Goal: Information Seeking & Learning: Find contact information

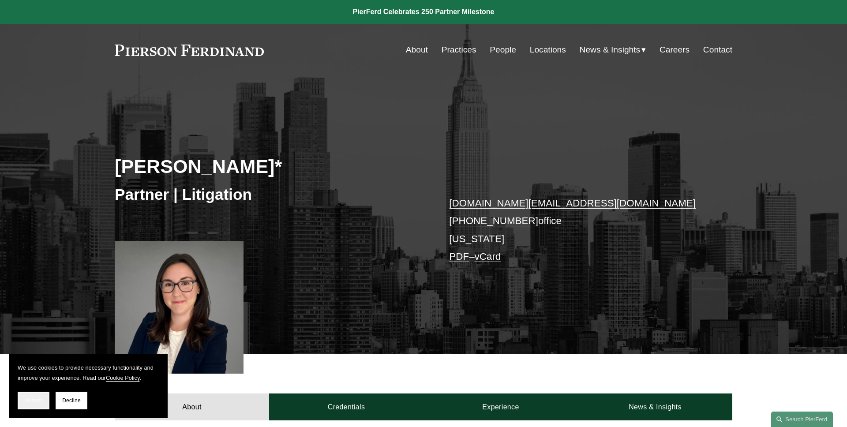
click at [41, 399] on span "Accept" at bounding box center [33, 401] width 17 height 6
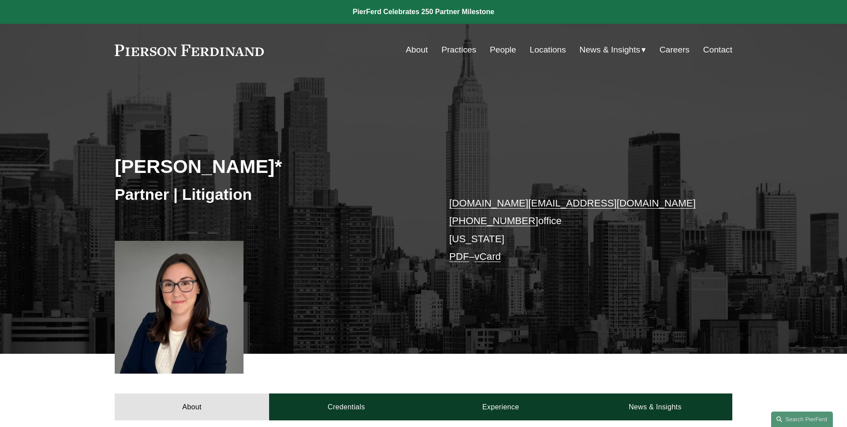
click at [491, 259] on link "vCard" at bounding box center [488, 256] width 26 height 11
click at [455, 259] on link "PDF" at bounding box center [459, 256] width 20 height 11
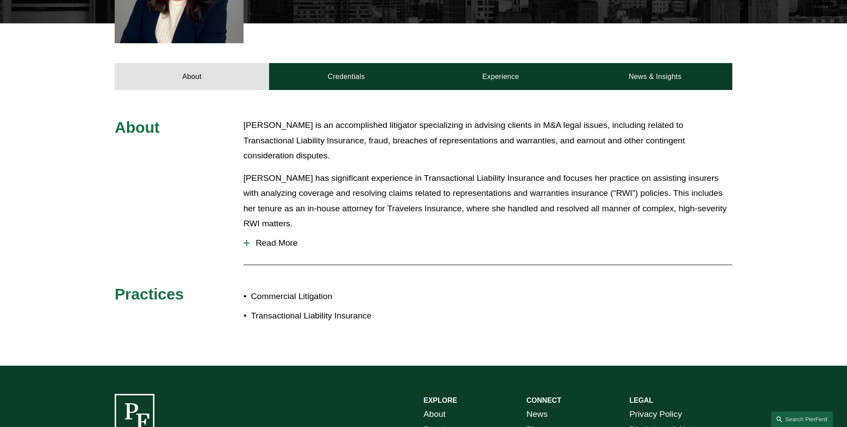
scroll to position [378, 0]
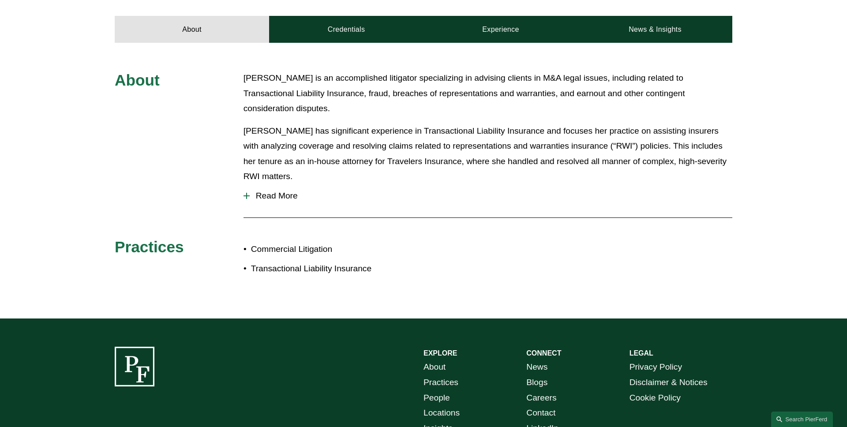
click at [290, 193] on span "Read More" at bounding box center [491, 196] width 483 height 10
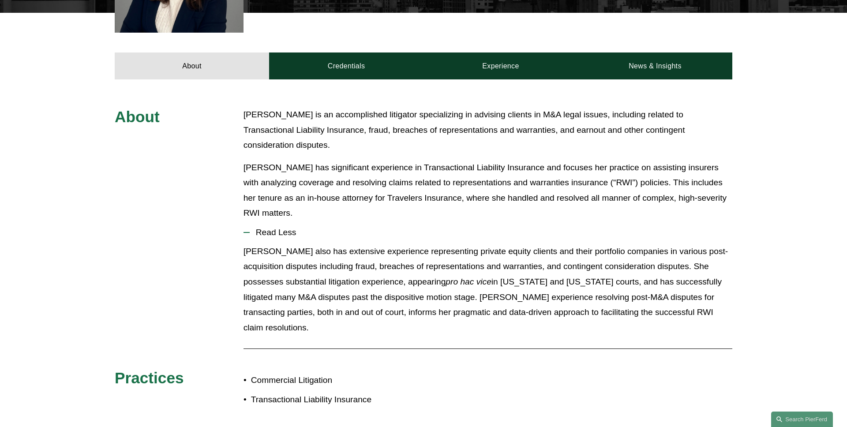
scroll to position [334, 0]
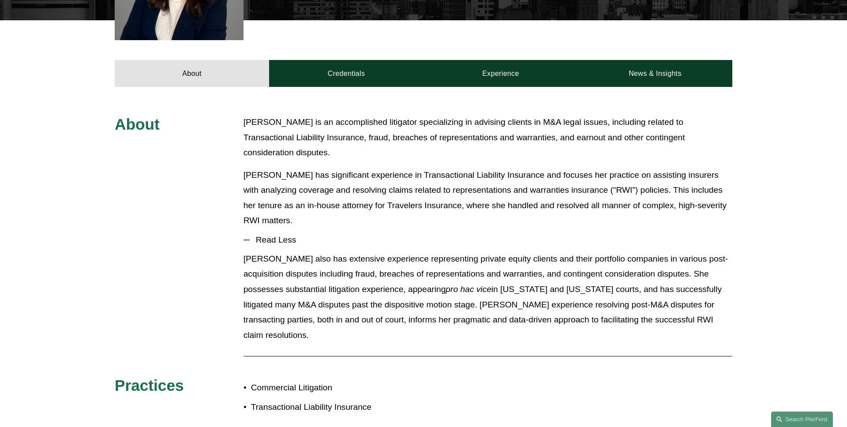
click at [283, 235] on span "Read Less" at bounding box center [491, 240] width 483 height 10
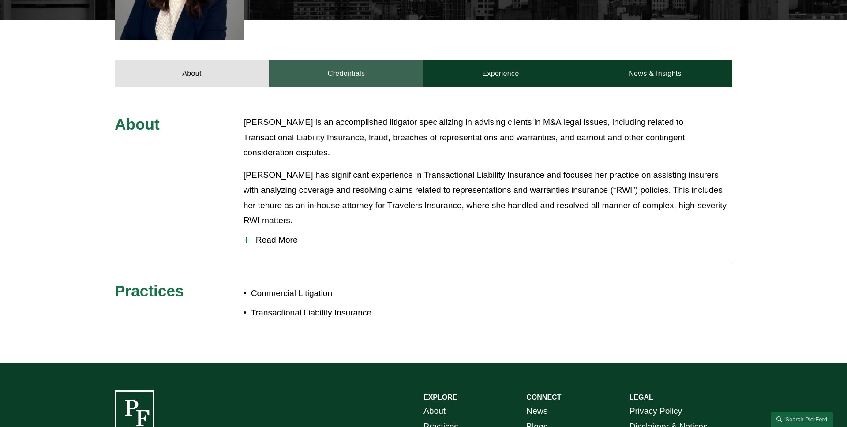
click at [377, 79] on link "Credentials" at bounding box center [346, 73] width 154 height 26
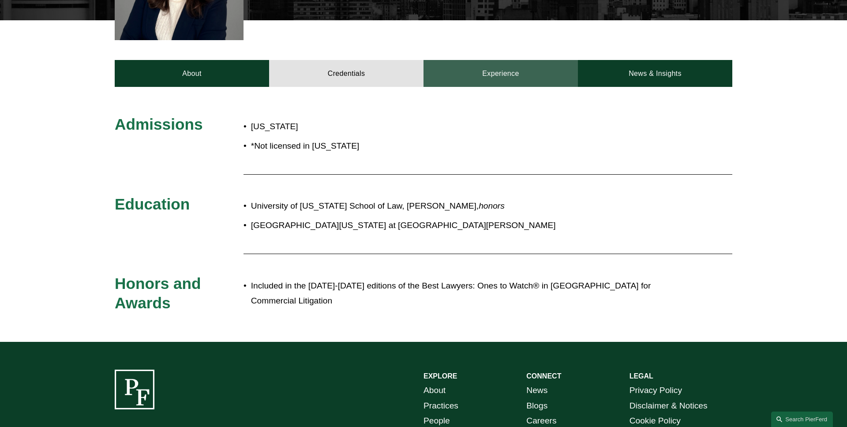
click at [535, 72] on link "Experience" at bounding box center [501, 73] width 154 height 26
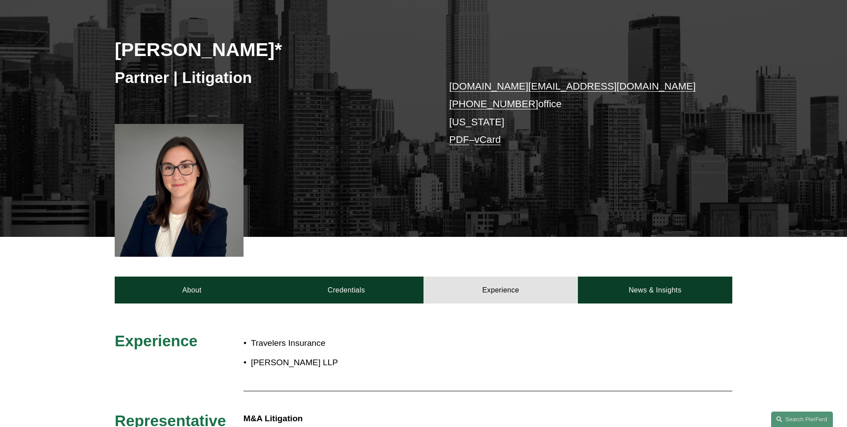
scroll to position [214, 0]
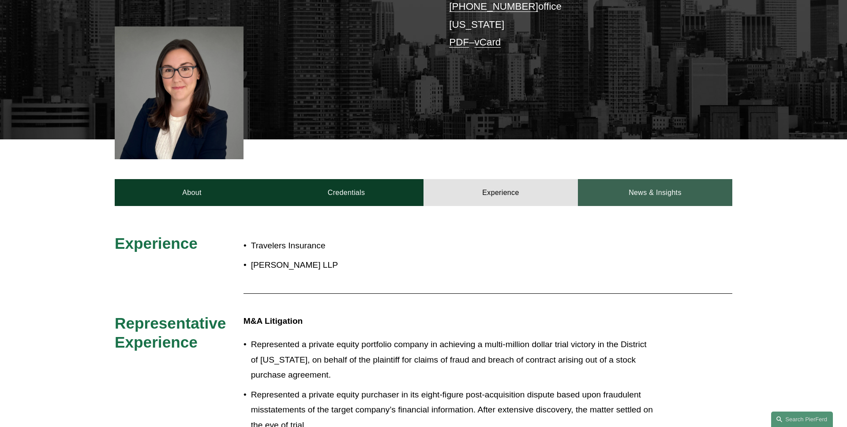
click at [623, 193] on link "News & Insights" at bounding box center [655, 192] width 154 height 26
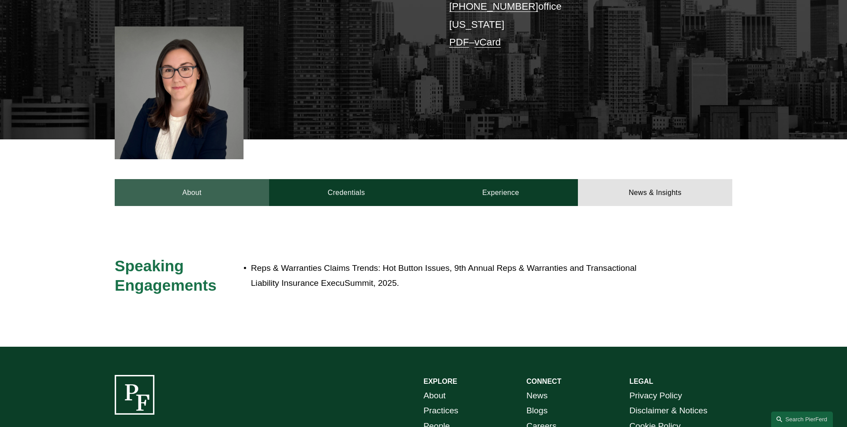
click at [214, 195] on link "About" at bounding box center [192, 192] width 154 height 26
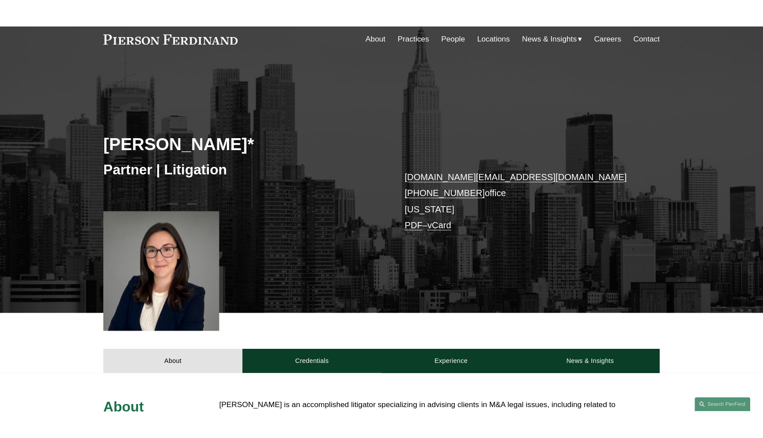
scroll to position [0, 0]
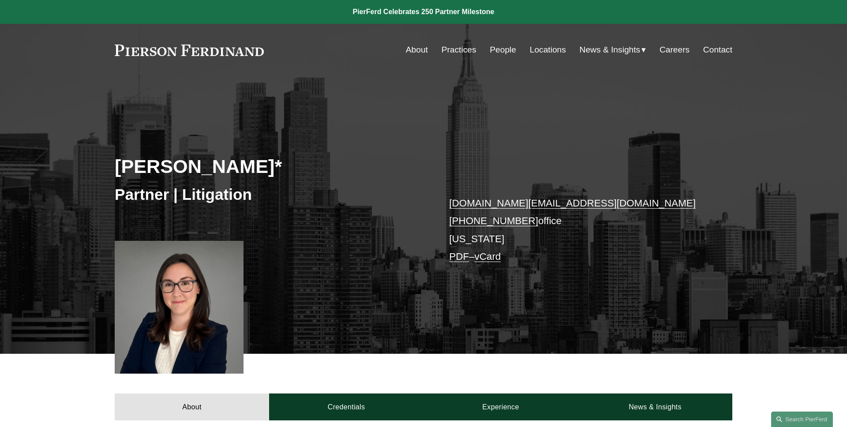
click at [185, 68] on div "Skip to Content About Practices People Locations" at bounding box center [423, 50] width 847 height 52
click at [213, 117] on div "[PERSON_NAME]* Partner | Litigation [DOMAIN_NAME][EMAIL_ADDRESS][DOMAIN_NAME] […" at bounding box center [423, 228] width 847 height 252
click at [500, 53] on link "People" at bounding box center [503, 49] width 26 height 17
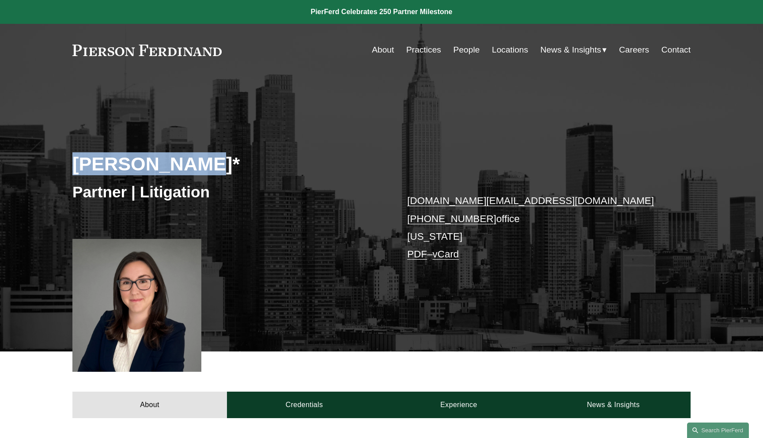
drag, startPoint x: 140, startPoint y: 169, endPoint x: 0, endPoint y: 169, distance: 139.9
click at [0, 169] on div "[PERSON_NAME]* Partner | Litigation [DOMAIN_NAME][EMAIL_ADDRESS][DOMAIN_NAME] […" at bounding box center [381, 225] width 763 height 252
copy h2 "[PERSON_NAME]*"
click at [274, 146] on div "[PERSON_NAME]* Partner | Litigation [DOMAIN_NAME][EMAIL_ADDRESS][DOMAIN_NAME] […" at bounding box center [381, 225] width 763 height 252
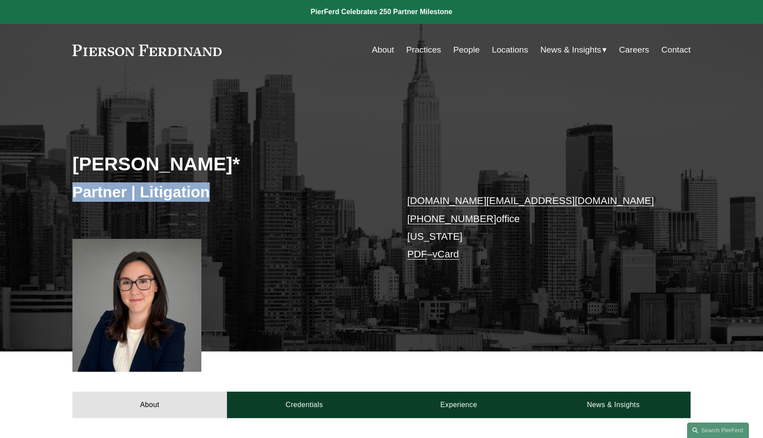
drag, startPoint x: 217, startPoint y: 191, endPoint x: 56, endPoint y: 191, distance: 160.6
click at [56, 191] on div "[PERSON_NAME]* Partner | Litigation [DOMAIN_NAME][EMAIL_ADDRESS][DOMAIN_NAME] […" at bounding box center [381, 225] width 763 height 252
copy h3 "Partner | Litigation"
click at [322, 181] on div "Partner | Litigation" at bounding box center [226, 192] width 309 height 26
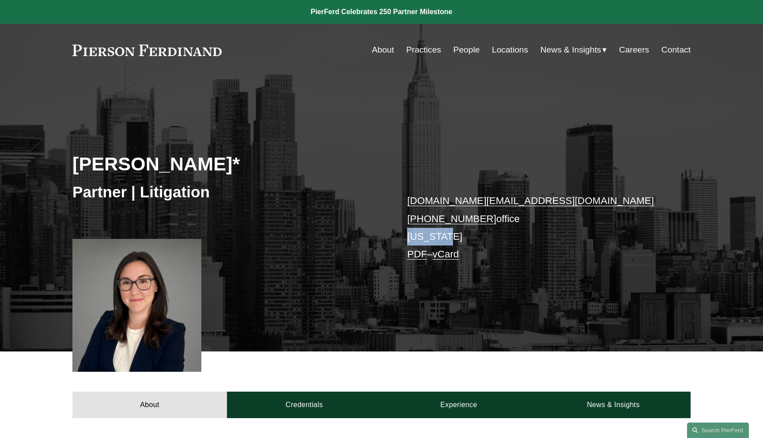
drag, startPoint x: 452, startPoint y: 237, endPoint x: 387, endPoint y: 237, distance: 64.4
click at [387, 237] on div "[PERSON_NAME]* Partner | Litigation [DOMAIN_NAME][EMAIL_ADDRESS][DOMAIN_NAME] […" at bounding box center [381, 225] width 763 height 252
copy p "[US_STATE]"
click at [377, 230] on div "[PERSON_NAME]* Partner | Litigation [DOMAIN_NAME][EMAIL_ADDRESS][DOMAIN_NAME] […" at bounding box center [381, 225] width 763 height 252
click at [541, 159] on div "[PERSON_NAME]* Partner | Litigation [DOMAIN_NAME][EMAIL_ADDRESS][DOMAIN_NAME] […" at bounding box center [381, 225] width 763 height 252
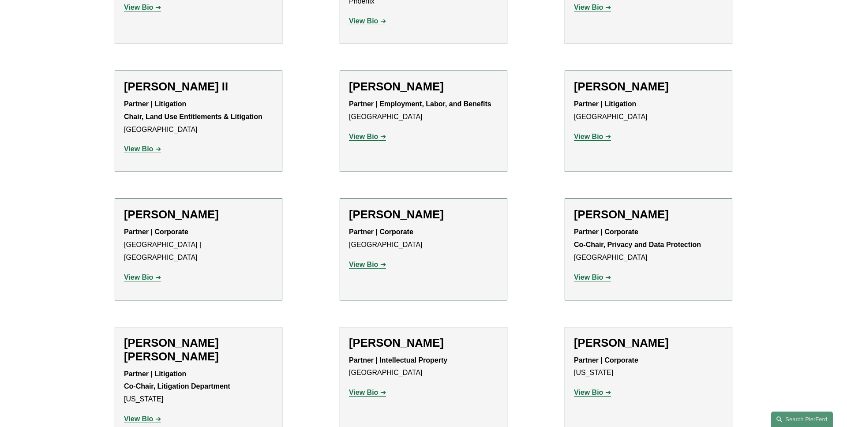
scroll to position [1121, 0]
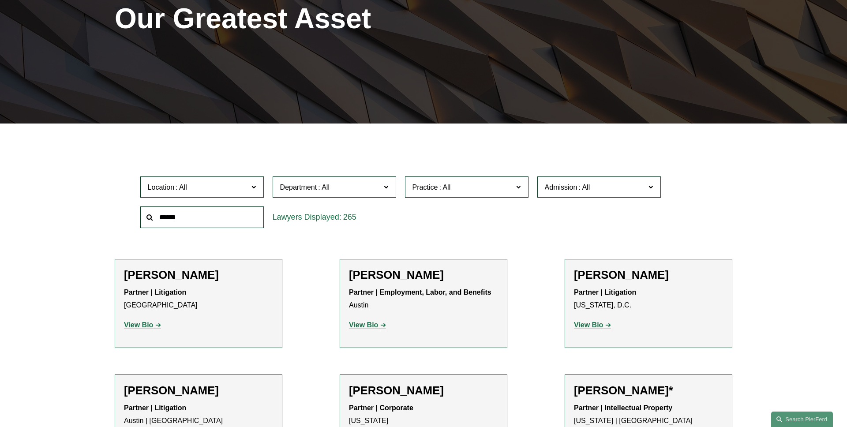
scroll to position [184, 0]
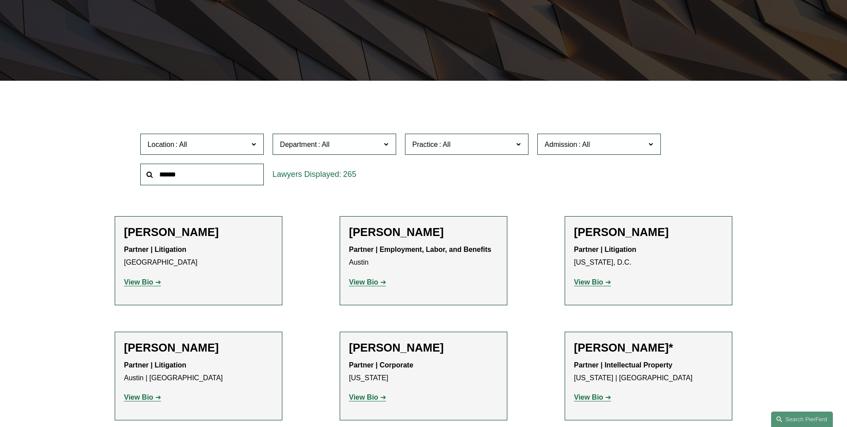
click at [212, 146] on span "Location" at bounding box center [198, 145] width 101 height 12
click at [0, 0] on link "[US_STATE]" at bounding box center [0, 0] width 0 height 0
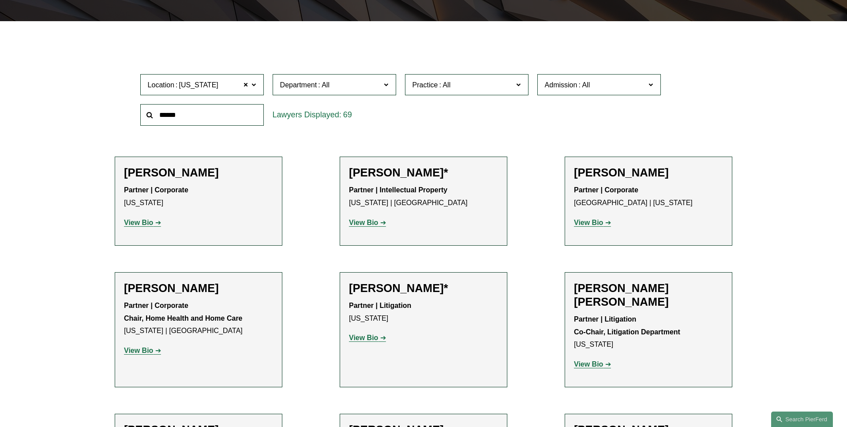
scroll to position [251, 0]
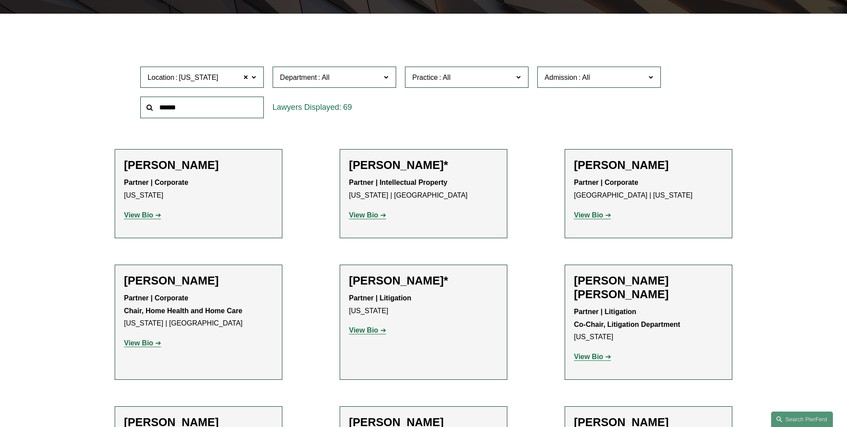
click at [331, 79] on span at bounding box center [324, 78] width 14 height 8
click at [0, 0] on link "Litigation" at bounding box center [0, 0] width 0 height 0
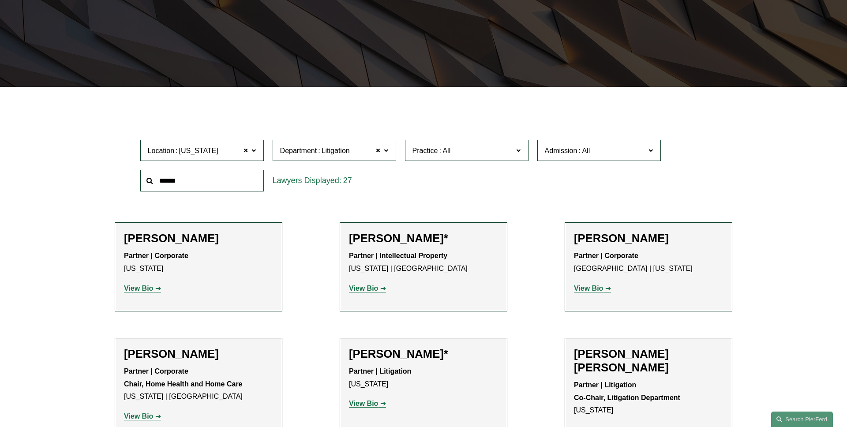
scroll to position [176, 0]
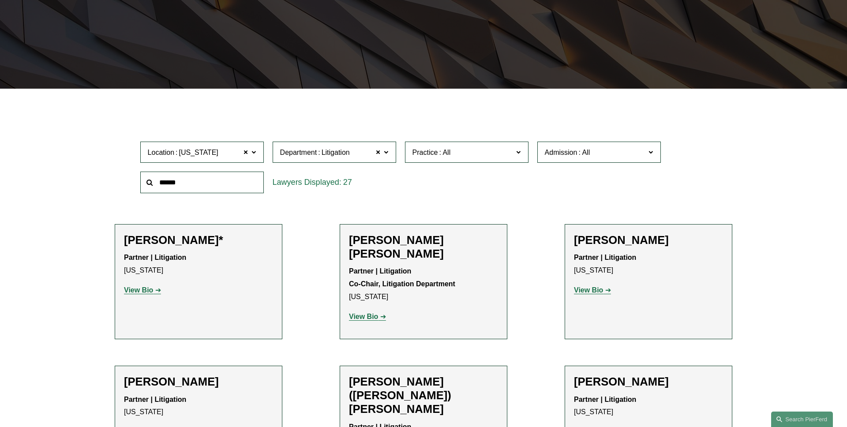
click at [620, 148] on span "Admission" at bounding box center [595, 153] width 101 height 12
click at [0, 0] on link "[US_STATE]" at bounding box center [0, 0] width 0 height 0
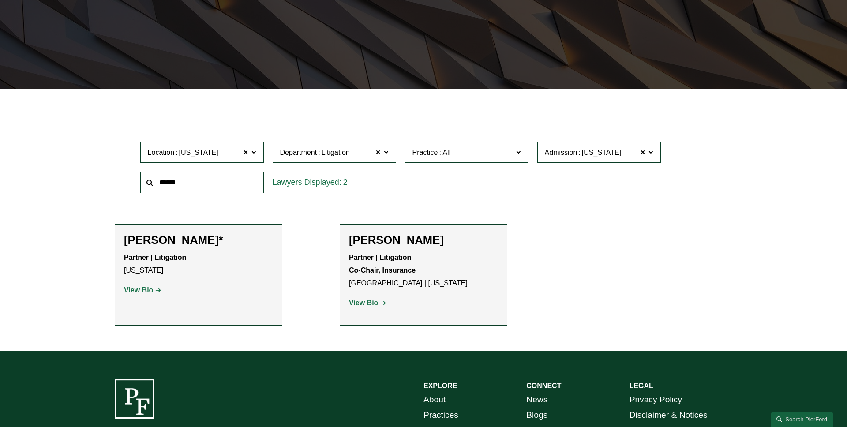
click at [472, 158] on span "Practice" at bounding box center [463, 153] width 101 height 12
click at [0, 0] on link "Commercial Litigation" at bounding box center [0, 0] width 0 height 0
click at [520, 157] on span at bounding box center [518, 151] width 4 height 11
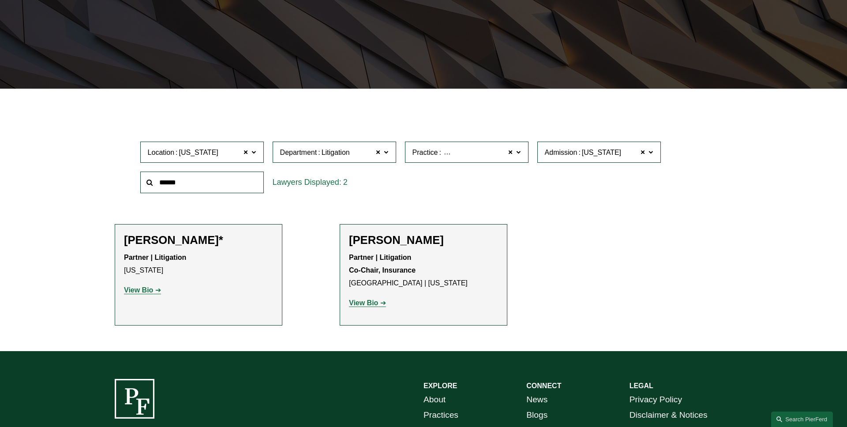
click at [0, 0] on link "Transactional Liability Insurance" at bounding box center [0, 0] width 0 height 0
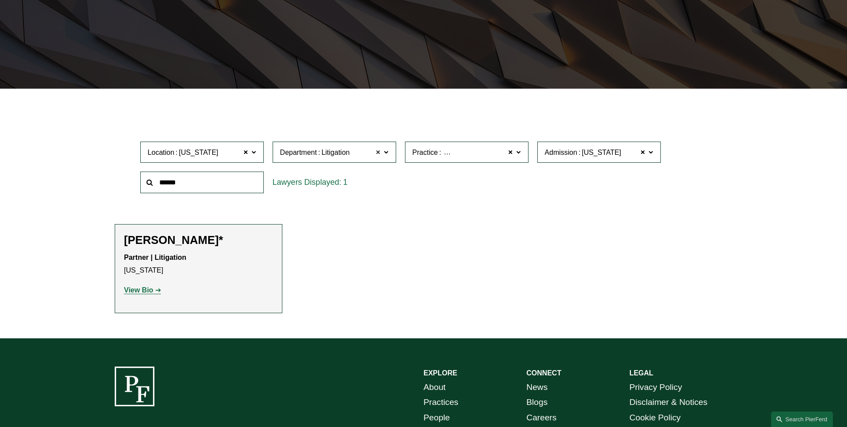
click at [376, 152] on span at bounding box center [378, 152] width 5 height 11
click at [643, 153] on span at bounding box center [643, 152] width 5 height 11
click at [244, 151] on span at bounding box center [246, 152] width 5 height 11
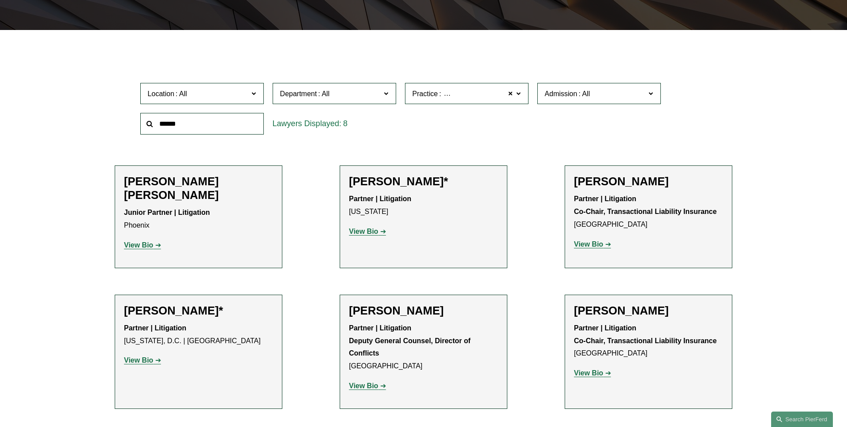
scroll to position [224, 0]
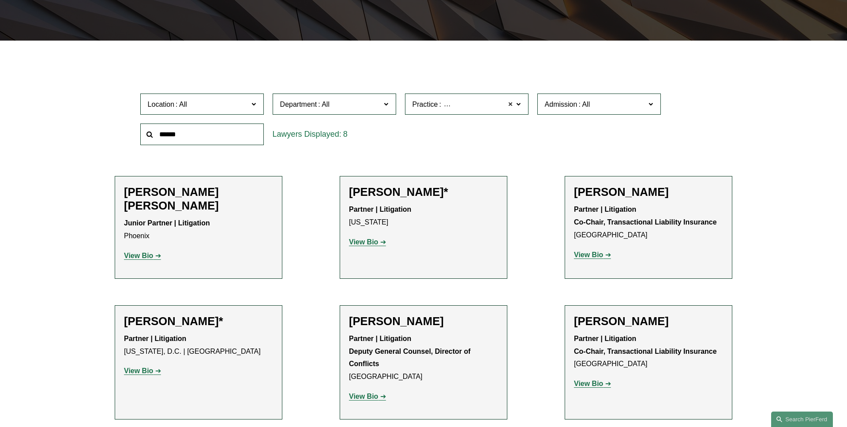
click at [512, 104] on span at bounding box center [510, 103] width 5 height 11
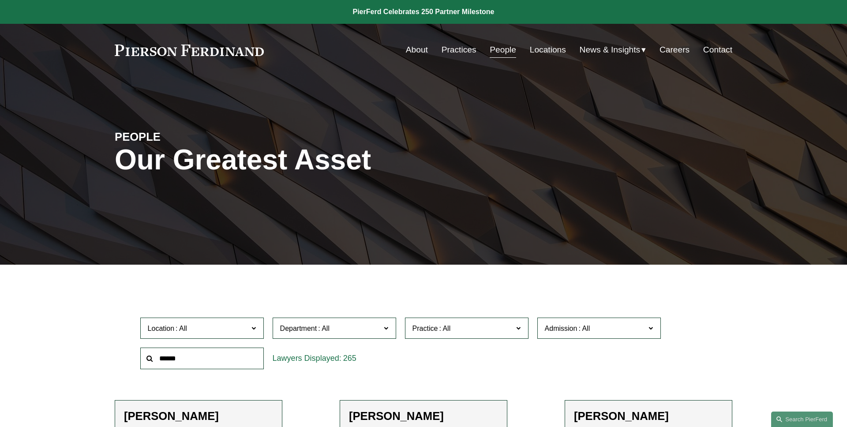
click at [287, 99] on div "PEOPLE Our Greatest Asset" at bounding box center [423, 170] width 847 height 189
